Goal: Download file/media

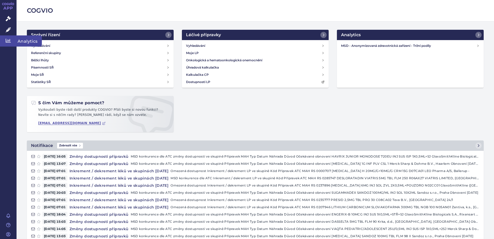
click at [7, 41] on icon at bounding box center [8, 40] width 5 height 5
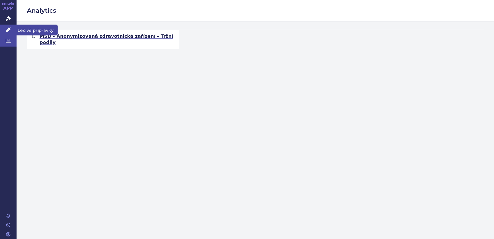
click at [10, 32] on icon at bounding box center [8, 29] width 5 height 5
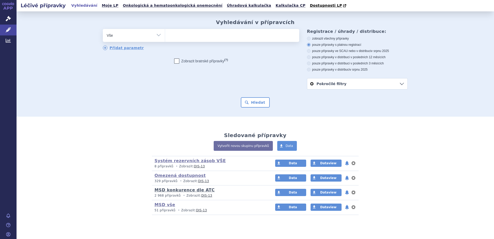
click at [168, 188] on link "MSD konkurence dle ATC" at bounding box center [184, 189] width 60 height 5
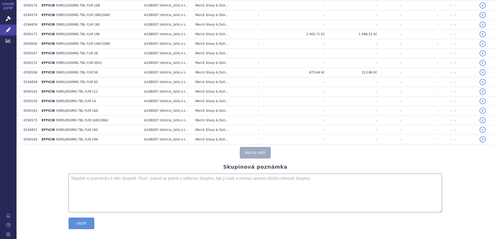
scroll to position [892, 0]
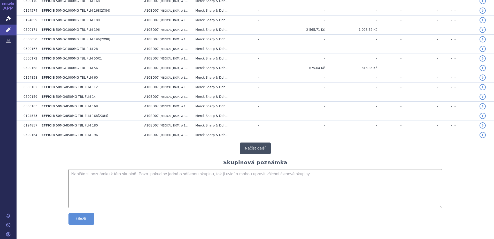
click at [258, 152] on button "Načíst další" at bounding box center [255, 148] width 31 height 12
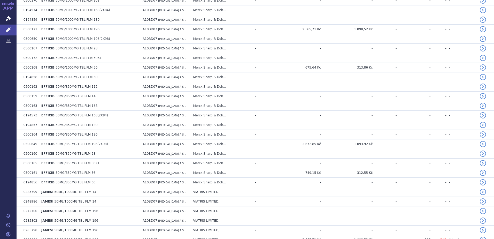
scroll to position [1848, 0]
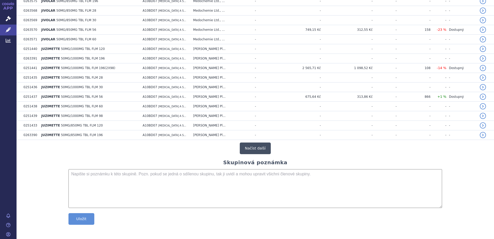
click at [257, 146] on button "Načíst další" at bounding box center [255, 148] width 31 height 12
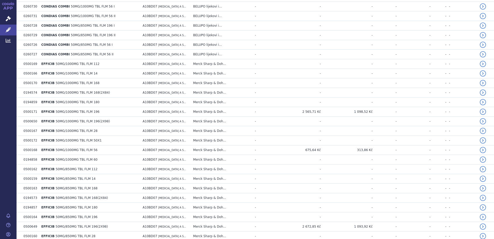
scroll to position [0, 0]
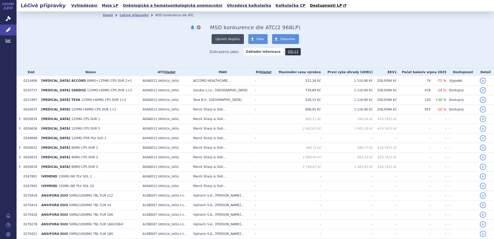
click at [232, 39] on button "Upravit skupinu" at bounding box center [227, 39] width 32 height 10
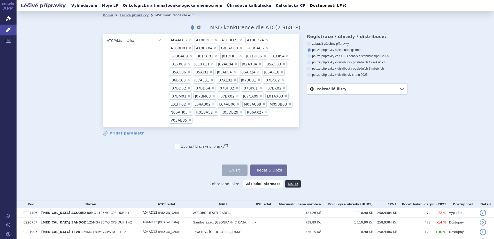
click at [189, 40] on span "×" at bounding box center [190, 39] width 3 height 3
click at [165, 40] on select "A04AD12 A10BD07 A10BD23 A10BD24 A10BH01 A10BK04 G03AC09 G03GA06 G03GA09 H01CC01…" at bounding box center [165, 40] width 0 height 13
click at [189, 40] on span "×" at bounding box center [190, 39] width 3 height 3
click at [165, 40] on select "A10BD07 A10BD23 A10BD24 A10BH01 A10BK04 G03AC09 G03GA06 G03GA09 H01CC01 J01DH03…" at bounding box center [165, 40] width 0 height 13
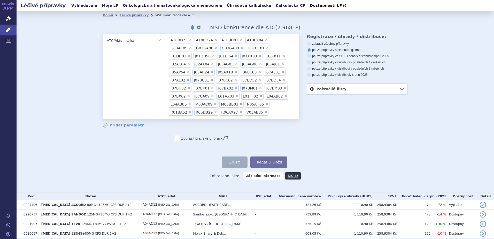
click at [189, 40] on span "×" at bounding box center [190, 39] width 3 height 3
click at [165, 40] on select "A10BD23 A10BD24 A10BH01 A10BK04 G03AC09 G03GA06 G03GA09 H01CC01 J01DH03 J01DH56…" at bounding box center [165, 40] width 0 height 13
click at [189, 40] on span "×" at bounding box center [190, 39] width 3 height 3
click at [165, 40] on select "A10BD24 A10BH01 A10BK04 G03AC09 G03GA06 G03GA09 H01CC01 J01DH03 J01DH56 J01DI54…" at bounding box center [165, 40] width 0 height 13
click at [189, 40] on span "×" at bounding box center [190, 39] width 3 height 3
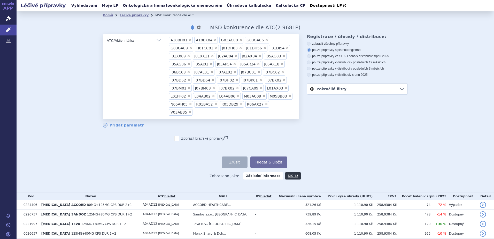
click at [165, 40] on select "A10BH01 A10BK04 G03AC09 G03GA06 G03GA09 H01CC01 J01DH03 J01DH56 J01DI54 J01XX09…" at bounding box center [165, 40] width 0 height 13
click at [188, 40] on span "×" at bounding box center [189, 39] width 3 height 3
click at [165, 40] on select "A10BK04 G03AC09 G03GA06 G03GA09 H01CC01 J01DH03 J01DH56 J01DI54 J01XX09 J01XX11…" at bounding box center [165, 40] width 0 height 13
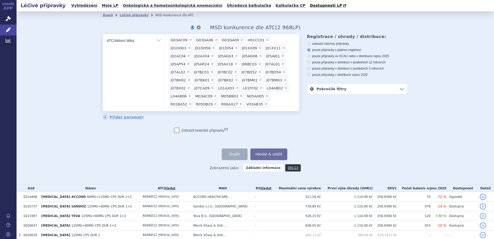
click at [189, 40] on span "×" at bounding box center [190, 39] width 3 height 3
click at [165, 40] on select "G03AC09 G03GA06 G03GA09 H01CC01 J01DH03 J01DH56 J01DI54 J01XX09 J01XX11 J02AC04…" at bounding box center [165, 40] width 0 height 13
click at [189, 40] on span "×" at bounding box center [190, 39] width 3 height 3
click at [165, 40] on select "G03GA06 G03GA09 H01CC01 J01DH03 J01DH56 J01DI54 J01XX09 J01XX11 J02AC04 J02AX04…" at bounding box center [165, 40] width 0 height 13
click at [189, 40] on span "×" at bounding box center [190, 39] width 3 height 3
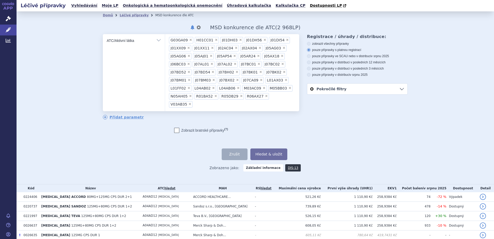
click at [165, 40] on select "G03GA09 H01CC01 J01DH03 J01DH56 J01DI54 J01XX09 J01XX11 J02AC04 J02AX04 J05AG03…" at bounding box center [165, 40] width 0 height 13
click at [189, 40] on span "×" at bounding box center [190, 39] width 3 height 3
click at [165, 40] on select "H01CC01 J01DH03 J01DH56 J01DI54 J01XX09 J01XX11 J02AC04 J02AX04 J05AG03 J05AG06…" at bounding box center [165, 40] width 0 height 13
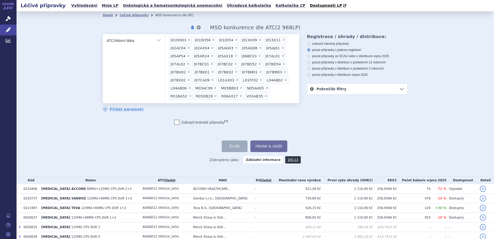
click at [187, 40] on span "×" at bounding box center [188, 39] width 3 height 3
click at [165, 40] on select "J01DH03 J01DH56 J01DI54 J01XX09 J01XX11 J02AC04 J02AX04 J05AG03 J05AG06 J05AJ01…" at bounding box center [165, 40] width 0 height 13
click at [187, 40] on span "×" at bounding box center [188, 39] width 3 height 3
click at [165, 40] on select "J01DH56 J01DI54 J01XX09 J01XX11 J02AC04 J02AX04 J05AG03 J05AG06 J05AJ01 J05AP54…" at bounding box center [165, 40] width 0 height 13
click at [186, 40] on span "×" at bounding box center [187, 39] width 3 height 3
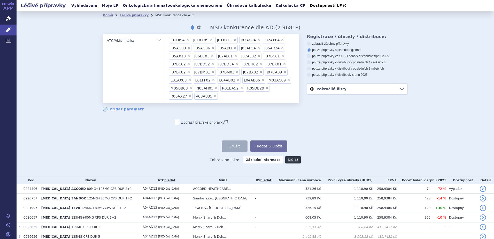
click at [165, 40] on select "J01DI54 J01XX09 J01XX11 J02AC04 J02AX04 J05AG03 J05AG06 J05AJ01 J05AP54 J05AR24…" at bounding box center [165, 40] width 0 height 13
click at [187, 40] on span "×" at bounding box center [188, 39] width 3 height 3
click at [165, 40] on select "J01XX09 J01XX11 J02AC04 J02AX04 J05AG03 J05AG06 J05AJ01 J05AP54 J05AR24 J05AX18…" at bounding box center [165, 40] width 0 height 13
click at [187, 40] on span "×" at bounding box center [188, 39] width 3 height 3
click at [165, 40] on select "J01XX11 J02AC04 J02AX04 J05AG03 J05AG06 J05AJ01 J05AP54 J05AR24 J05AX18 J06BC03…" at bounding box center [165, 40] width 0 height 13
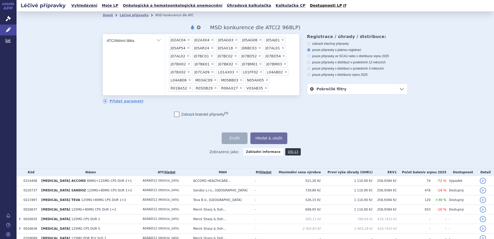
click at [187, 40] on span "×" at bounding box center [188, 39] width 3 height 3
click at [165, 40] on select "J02AC04 J02AX04 J05AG03 J05AG06 J05AJ01 J05AP54 J05AR24 J05AX18 J06BC03 J07AL01…" at bounding box center [165, 40] width 0 height 13
click at [187, 40] on span "×" at bounding box center [188, 39] width 3 height 3
click at [165, 40] on select "J02AX04 J05AG03 J05AG06 J05AJ01 J05AP54 J05AR24 J05AX18 J06BC03 J07AL01 J07AL02…" at bounding box center [165, 40] width 0 height 13
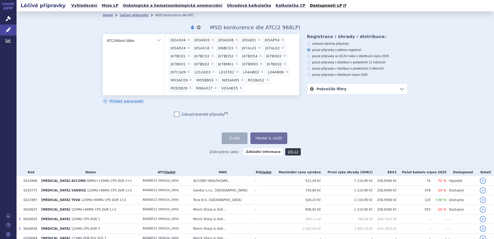
click at [165, 40] on select "J02AX04 J05AG03 J05AG06 J05AJ01 J05AP54 J05AR24 J05AX18 J06BC03 J07AL01 J07AL02…" at bounding box center [165, 40] width 0 height 13
click at [187, 40] on span "×" at bounding box center [188, 39] width 3 height 3
click at [165, 40] on select "J05AG06 J05AJ01 J05AP54 J05AR24 J05AX18 J06BC03 J07AL01 J07AL02 J07BC01 J07BC02…" at bounding box center [165, 40] width 0 height 13
click at [185, 40] on span "×" at bounding box center [186, 39] width 3 height 3
click at [165, 40] on select "J05AJ01 J05AP54 J05AR24 J05AX18 J06BC03 J07AL01 J07AL02 J07BC01 J07BC02 J07BD52…" at bounding box center [165, 40] width 0 height 13
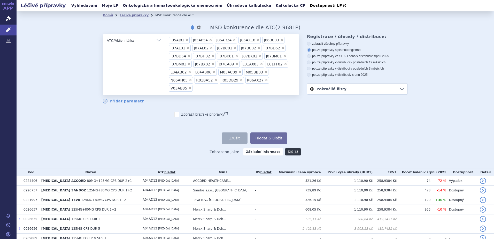
click at [165, 40] on select "J05AJ01 J05AP54 J05AR24 J05AX18 J06BC03 J07AL01 J07AL02 J07BC01 J07BC02 J07BD52…" at bounding box center [165, 40] width 0 height 13
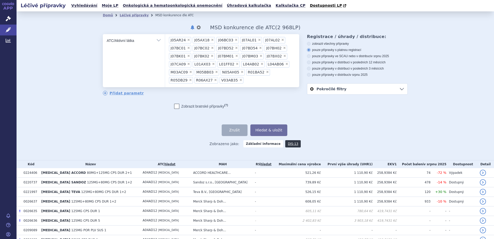
click at [187, 40] on span "×" at bounding box center [188, 39] width 3 height 3
click at [165, 40] on select "J05AR24 J05AX18 J06BC03 J07AL01 J07AL02 J07BC01 J07BC02 J07BD52 J07BD54 J07BH02…" at bounding box center [165, 40] width 0 height 13
click at [187, 40] on span "×" at bounding box center [188, 39] width 3 height 3
click at [165, 40] on select "J05AX18 J06BC03 J07AL01 J07AL02 J07BC01 J07BC02 J07BD52 J07BD54 J07BH02 J07BK01…" at bounding box center [165, 40] width 0 height 13
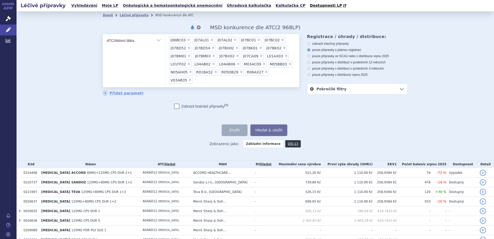
click at [187, 40] on span "×" at bounding box center [188, 39] width 3 height 3
click at [165, 40] on select "J06BC03 J07AL01 J07AL02 J07BC01 J07BC02 J07BD52 J07BD54 J07BH02 J07BK01 J07BK02…" at bounding box center [165, 40] width 0 height 13
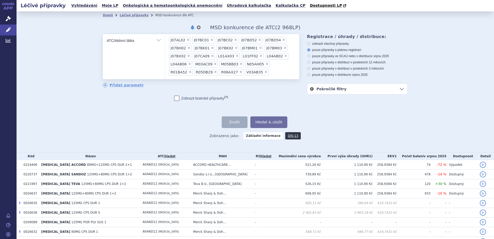
click at [186, 40] on span "×" at bounding box center [187, 39] width 3 height 3
click at [165, 40] on select "J07AL02 J07BC01 J07BC02 J07BD52 J07BD54 J07BH02 J07BK01 J07BK02 J07BM01 J07BM03…" at bounding box center [165, 40] width 0 height 13
click at [187, 41] on span "×" at bounding box center [188, 39] width 3 height 3
click at [165, 41] on select "J07BC01 J07BC02 J07BD52 J07BD54 J07BH02 J07BK01 J07BK02 J07BM01 J07BM03 J07BX02…" at bounding box center [165, 40] width 0 height 13
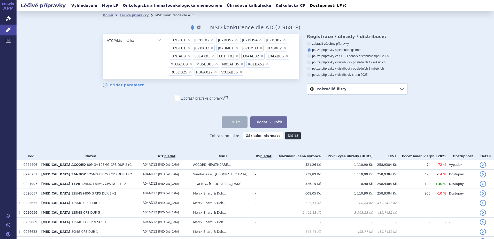
select select "J07BC02"
click at [211, 41] on span "×" at bounding box center [212, 39] width 3 height 3
click at [165, 41] on select "J07BC02 J07BD52 J07BD54 J07BH02 J07BK01 J07BK02 J07BM01 J07BM03 J07BX02 J07CA09…" at bounding box center [165, 40] width 0 height 13
click at [211, 41] on span "×" at bounding box center [212, 39] width 3 height 3
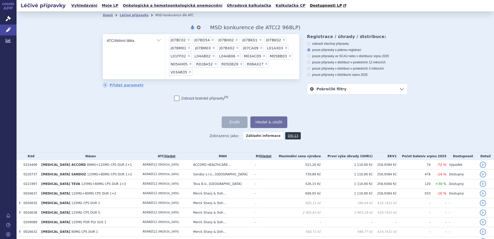
click at [165, 41] on select "J07BC02 J07BD54 J07BH02 J07BK01 J07BK02 J07BM01 J07BM03 J07BX02 J07CA09 L01AX03…" at bounding box center [165, 40] width 0 height 13
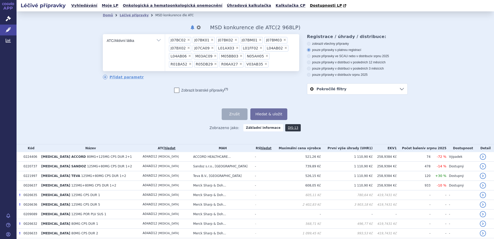
click at [210, 41] on span "×" at bounding box center [211, 39] width 3 height 3
click at [165, 41] on select "J07BC02 J07BK01 J07BK02 J07BM01 J07BM03 J07BX02 J07CA09 L01AX03 L01FF02 L04AB02…" at bounding box center [165, 40] width 0 height 13
click at [210, 41] on span "×" at bounding box center [211, 39] width 3 height 3
click at [165, 41] on select "J07BC02 J07BK02 J07BM01 J07BM03 J07BX02 J07CA09 L01AX03 L01FF02 L04AB02 L04AB06…" at bounding box center [165, 40] width 0 height 13
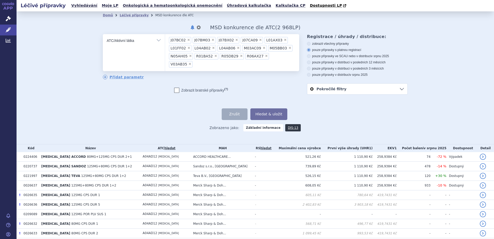
click at [211, 41] on span "×" at bounding box center [212, 39] width 3 height 3
click at [165, 41] on select "J07BC02 J07BM03 J07BX02 J07CA09 L01AX03 L01FF02 L04AB02 L04AB06 M03AC09 M05BB03…" at bounding box center [165, 40] width 0 height 13
click at [211, 41] on span "×" at bounding box center [212, 39] width 3 height 3
click at [165, 41] on select "J07BC02 J07BX02 J07CA09 L01AX03 L01FF02 L04AB02 L04AB06 M03AC09 M05BB03 N05AH05…" at bounding box center [165, 40] width 0 height 13
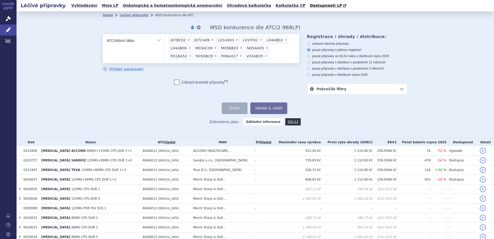
click at [211, 41] on span "×" at bounding box center [212, 39] width 3 height 3
click at [165, 41] on select "J07BC02 J07CA09 L01AX03 L01FF02 L04AB02 L04AB06 M03AC09 M05BB03 N05AH05 R01BA52…" at bounding box center [165, 40] width 0 height 13
click at [211, 41] on span "×" at bounding box center [212, 39] width 3 height 3
click at [165, 41] on select "J07BC02 L01FF02 L04AB02 L04AB06 M03AC09 M05BB03 N05AH05 R01BA52 R05DB29 R06AX27…" at bounding box center [165, 40] width 0 height 13
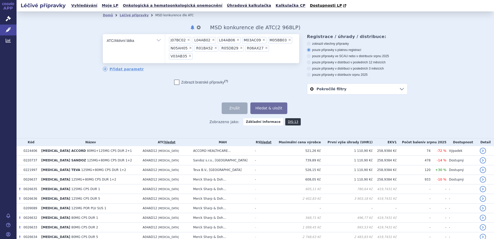
click at [212, 41] on span "×" at bounding box center [213, 39] width 3 height 3
click at [165, 41] on select "J07BC02 L04AB02 L04AB06 M03AC09 M05BB03 N05AH05 R01BA52 R05DB29 R06AX27 V03AB35" at bounding box center [165, 40] width 0 height 13
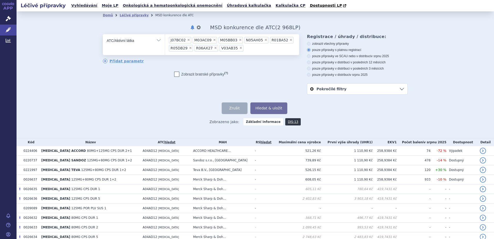
scroll to position [24, 0]
click at [207, 41] on li "× M03AC09" at bounding box center [205, 40] width 24 height 6
click at [165, 41] on select "J07BC02 M03AC09 M05BB03 N05AH05 R01BA52 R05DB29 R06AX27 V03AB35" at bounding box center [165, 40] width 0 height 13
click at [207, 41] on li "× M03AC09" at bounding box center [205, 40] width 24 height 6
click at [165, 41] on select "J07BC02 M03AC09 M05BB03 N05AH05 R01BA52 R05DB29 R06AX27 V03AB35" at bounding box center [165, 40] width 0 height 13
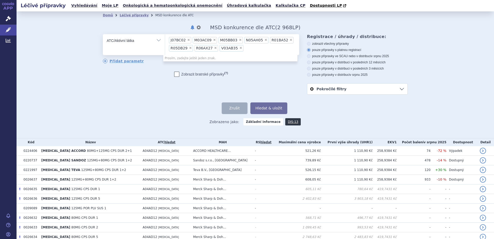
click at [207, 41] on li "× M03AC09" at bounding box center [205, 40] width 24 height 6
click at [165, 41] on select "J07BC02 M03AC09 M05BB03 N05AH05 R01BA52 R05DB29 R06AX27 V03AB35" at bounding box center [165, 40] width 0 height 13
click at [207, 41] on li "× M03AC09" at bounding box center [205, 40] width 24 height 6
click at [165, 41] on select "J07BC02 M03AC09 M05BB03 N05AH05 R01BA52 R05DB29 R06AX27 V03AB35" at bounding box center [165, 40] width 0 height 13
click at [207, 41] on li "× M03AC09" at bounding box center [205, 40] width 24 height 6
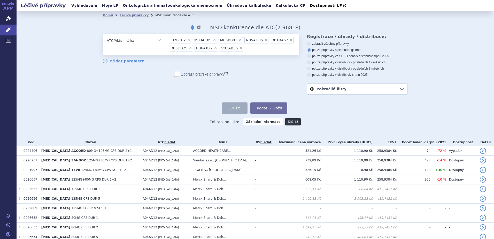
click at [165, 41] on select "J07BC02 M03AC09 M05BB03 N05AH05 R01BA52 R05DB29 R06AX27 V03AB35" at bounding box center [165, 40] width 0 height 13
click at [207, 41] on li "× M03AC09" at bounding box center [205, 40] width 24 height 6
click at [165, 41] on select "J07BC02 M03AC09 M05BB03 N05AH05 R01BA52 R05DB29 R06AX27 V03AB35" at bounding box center [165, 40] width 0 height 13
click at [207, 41] on li "× M03AC09" at bounding box center [205, 40] width 24 height 6
click at [165, 41] on select "J07BC02 M03AC09 M05BB03 N05AH05 R01BA52 R05DB29 R06AX27 V03AB35" at bounding box center [165, 40] width 0 height 13
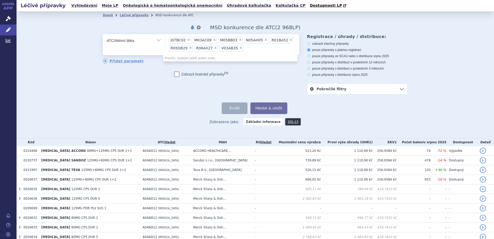
click at [207, 41] on li "× M03AC09" at bounding box center [205, 40] width 24 height 6
click at [165, 41] on select "J07BC02 M03AC09 M05BB03 N05AH05 R01BA52 R05DB29 R06AX27 V03AB35" at bounding box center [165, 40] width 0 height 13
click at [207, 41] on li "× M03AC09" at bounding box center [205, 40] width 24 height 6
click at [165, 41] on select "J07BC02 M03AC09 M05BB03 N05AH05 R01BA52 R05DB29 R06AX27 V03AB35" at bounding box center [165, 40] width 0 height 13
click at [207, 41] on li "× M03AC09" at bounding box center [205, 40] width 24 height 6
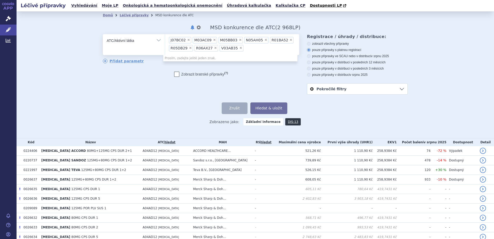
click at [165, 41] on select "J07BC02 M03AC09 M05BB03 N05AH05 R01BA52 R05DB29 R06AX27 V03AB35" at bounding box center [165, 40] width 0 height 13
click at [213, 41] on span "×" at bounding box center [214, 39] width 3 height 3
click at [165, 41] on select "J07BC02 M03AC09 M05BB03 N05AH05 R01BA52 R05DB29 R06AX27 V03AB35" at bounding box center [165, 40] width 0 height 13
click at [213, 41] on span "×" at bounding box center [214, 39] width 3 height 3
click at [165, 41] on select "J07BC02 M05BB03 N05AH05 R01BA52 R05DB29 R06AX27 V03AB35" at bounding box center [165, 40] width 0 height 13
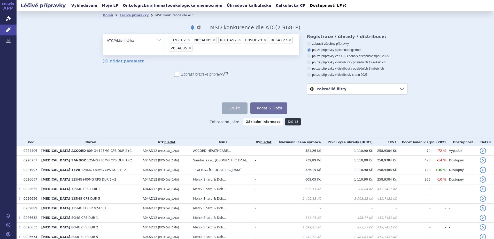
click at [213, 41] on span "×" at bounding box center [214, 39] width 3 height 3
click at [165, 41] on select "J07BC02 N05AH05 R01BA52 R05DB29 R06AX27 V03AB35" at bounding box center [165, 40] width 0 height 13
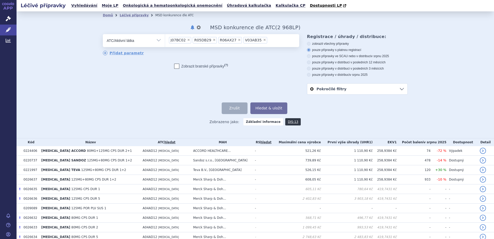
click at [213, 41] on span "×" at bounding box center [214, 39] width 3 height 3
click at [165, 41] on select "J07BC02 R05DB29 R06AX27 V03AB35" at bounding box center [165, 40] width 0 height 13
click at [212, 41] on span "×" at bounding box center [213, 39] width 3 height 3
click at [165, 41] on select "J07BC02 R06AX27 V03AB35" at bounding box center [165, 40] width 0 height 13
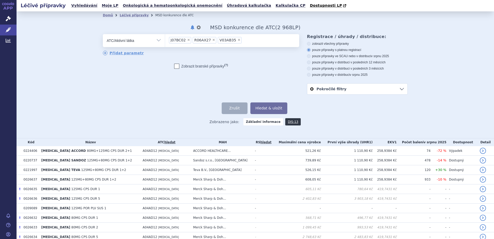
scroll to position [0, 0]
click at [212, 41] on span "×" at bounding box center [213, 39] width 3 height 3
click at [165, 41] on select "J07BC02 V03AB35" at bounding box center [165, 40] width 0 height 13
click at [269, 106] on button "Hledat & uložit" at bounding box center [268, 108] width 37 height 12
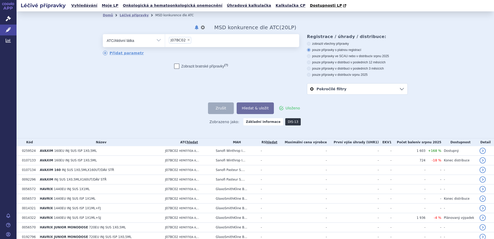
click at [286, 120] on link "DIS-13" at bounding box center [292, 121] width 15 height 7
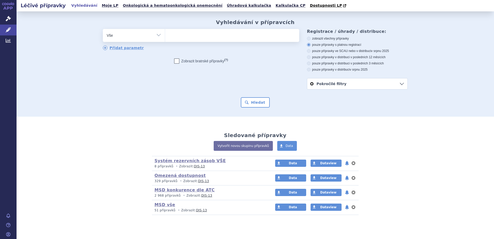
click at [197, 35] on ul at bounding box center [232, 34] width 134 height 11
click at [165, 35] on select at bounding box center [165, 35] width 0 height 13
type input "va"
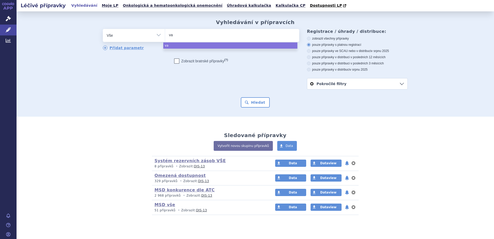
type input "vaq"
type input "vaqta"
select select "vaqta"
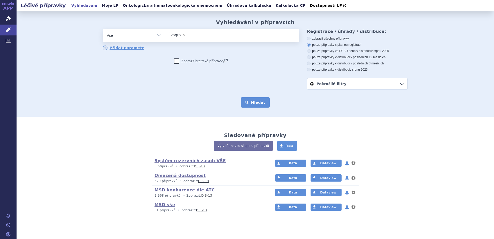
click at [265, 106] on button "Hledat" at bounding box center [255, 102] width 29 height 10
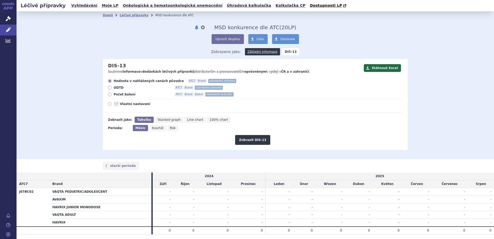
scroll to position [17, 0]
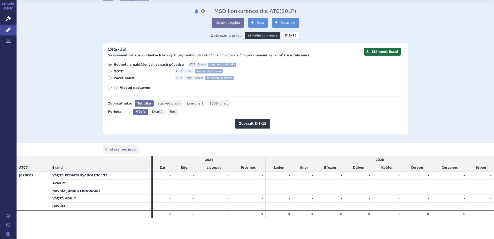
click at [170, 111] on span "Rok" at bounding box center [173, 112] width 6 height 4
click at [168, 111] on input "Rok" at bounding box center [168, 109] width 3 height 3
radio input "true"
click at [108, 78] on icon at bounding box center [110, 78] width 4 height 4
click at [108, 78] on input "Počet balení ATC7 Brand Balení standardní jednotka" at bounding box center [109, 78] width 3 height 3
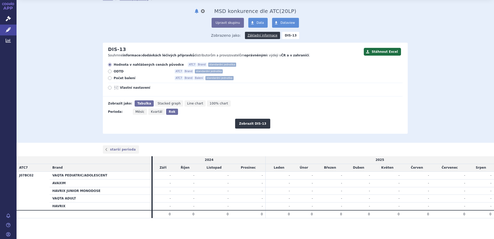
radio input "true"
click at [244, 122] on button "Zobrazit DIS-13" at bounding box center [252, 124] width 35 height 10
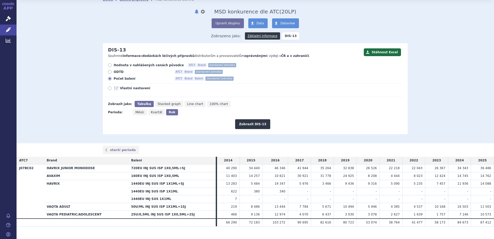
scroll to position [24, 0]
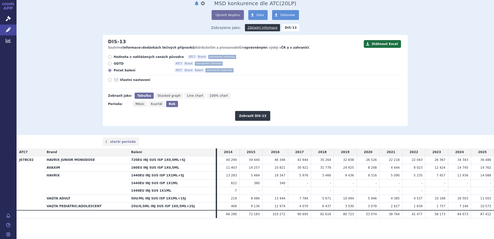
click at [138, 105] on span "Měsíc" at bounding box center [139, 104] width 9 height 4
click at [136, 104] on input "Měsíc" at bounding box center [134, 102] width 3 height 3
radio input "true"
click at [245, 114] on button "Zobrazit DIS-13" at bounding box center [252, 116] width 35 height 10
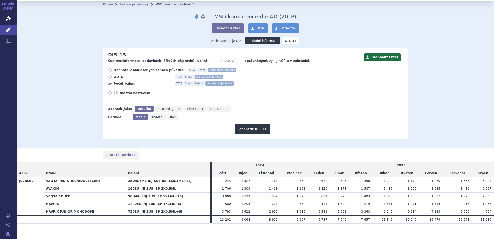
scroll to position [17, 0]
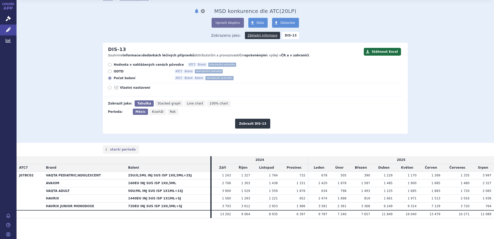
click at [298, 187] on td "1 876" at bounding box center [294, 191] width 28 height 8
click at [167, 112] on icon "Rok" at bounding box center [172, 111] width 11 height 6
click at [167, 112] on input "Rok" at bounding box center [168, 109] width 3 height 3
radio input "true"
click at [138, 111] on span "Měsíc" at bounding box center [139, 112] width 9 height 4
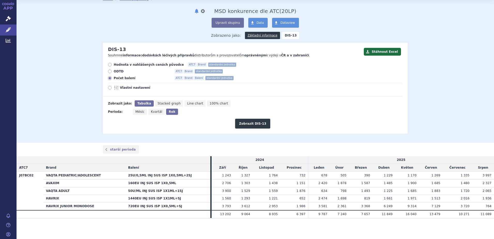
click at [136, 111] on input "Měsíc" at bounding box center [134, 109] width 3 height 3
radio input "true"
click at [170, 112] on span "Rok" at bounding box center [173, 112] width 6 height 4
click at [167, 112] on input "Rok" at bounding box center [168, 109] width 3 height 3
radio input "true"
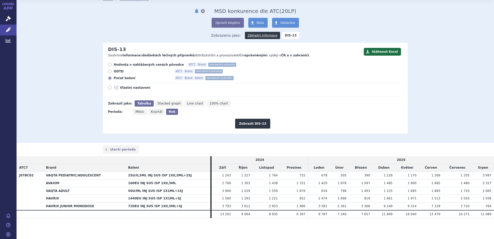
click at [138, 111] on span "Měsíc" at bounding box center [139, 112] width 9 height 4
click at [136, 111] on input "Měsíc" at bounding box center [134, 109] width 3 height 3
radio input "true"
click at [251, 124] on button "Zobrazit DIS-13" at bounding box center [252, 124] width 35 height 10
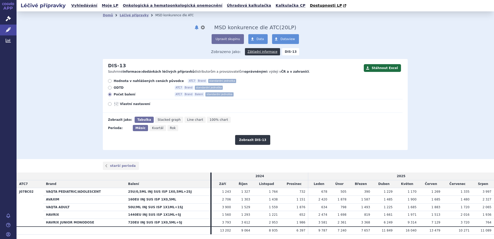
scroll to position [17, 0]
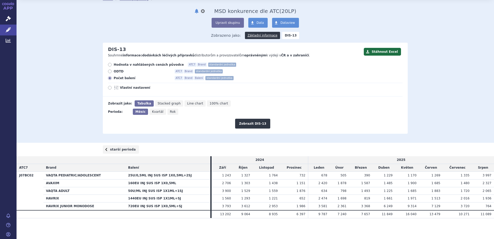
click at [116, 145] on link "starší perioda" at bounding box center [121, 149] width 36 height 8
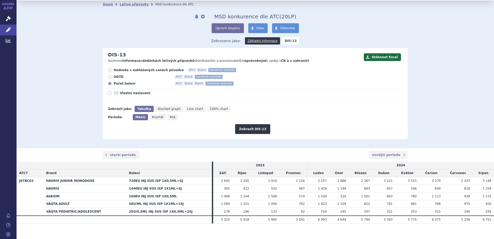
scroll to position [17, 0]
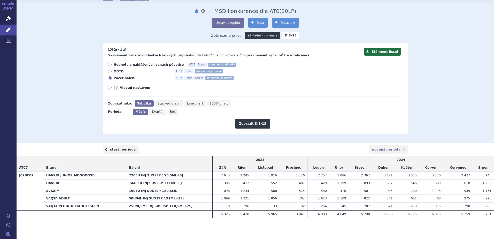
click at [113, 152] on link "starší perioda" at bounding box center [121, 149] width 36 height 8
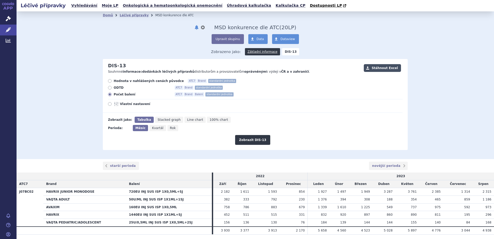
click at [382, 69] on button "Stáhnout Excel" at bounding box center [382, 68] width 37 height 8
